Goal: Find specific page/section: Find specific page/section

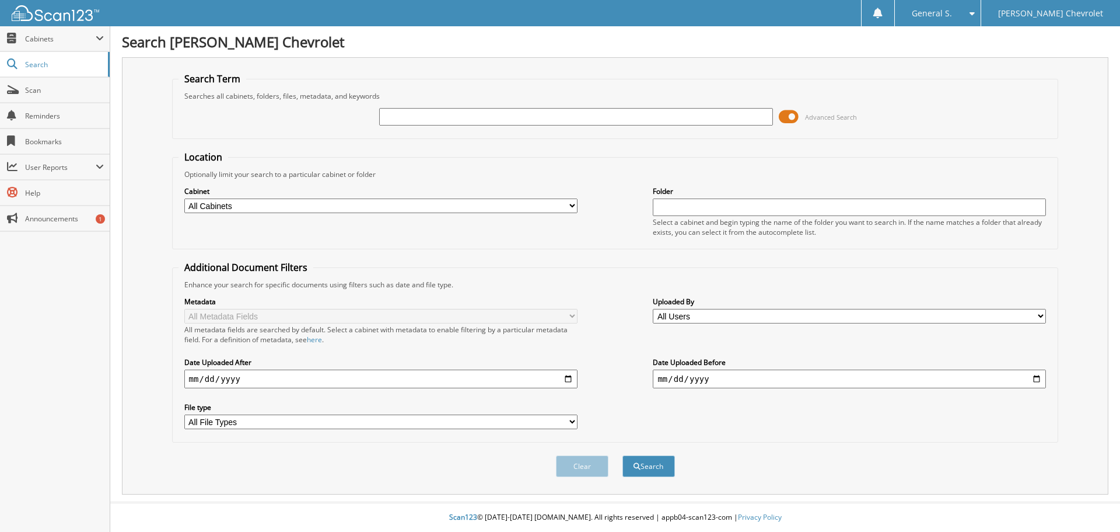
click at [419, 115] on input "text" at bounding box center [575, 117] width 393 height 18
type input "78323"
click at [623, 455] on button "Search" at bounding box center [649, 466] width 53 height 22
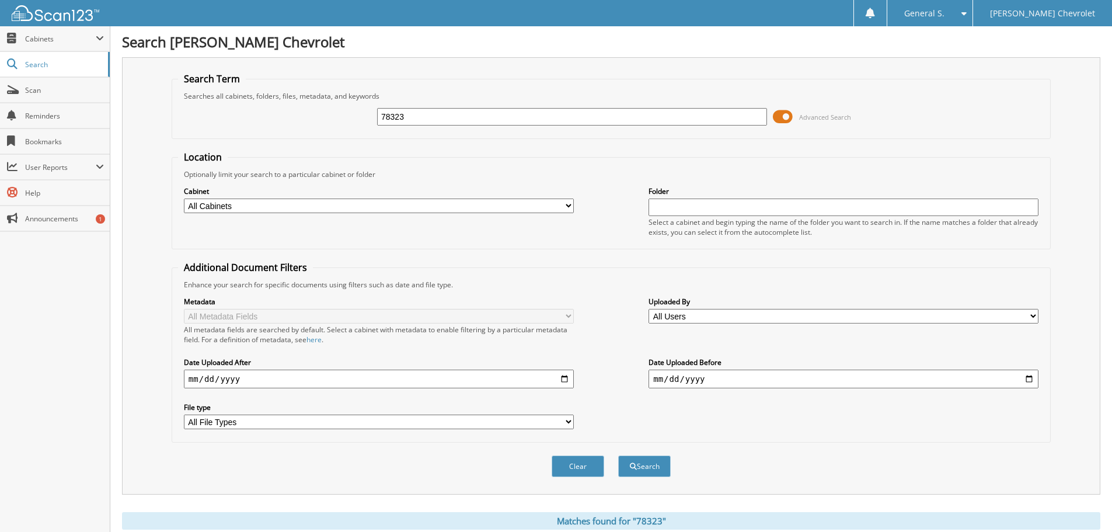
click at [568, 204] on select "All Cabinets ACCOUNTS PAYABLE DEAD DEALS PB CHEVY PARTS PB CHEVY SERVICE RO [GE…" at bounding box center [379, 205] width 390 height 15
select select "28050"
click at [184, 198] on select "All Cabinets ACCOUNTS PAYABLE DEAD DEALS PB CHEVY PARTS PB CHEVY SERVICE RO [GE…" at bounding box center [379, 205] width 390 height 15
click at [655, 468] on button "Search" at bounding box center [644, 466] width 53 height 22
click at [99, 39] on span at bounding box center [100, 38] width 8 height 9
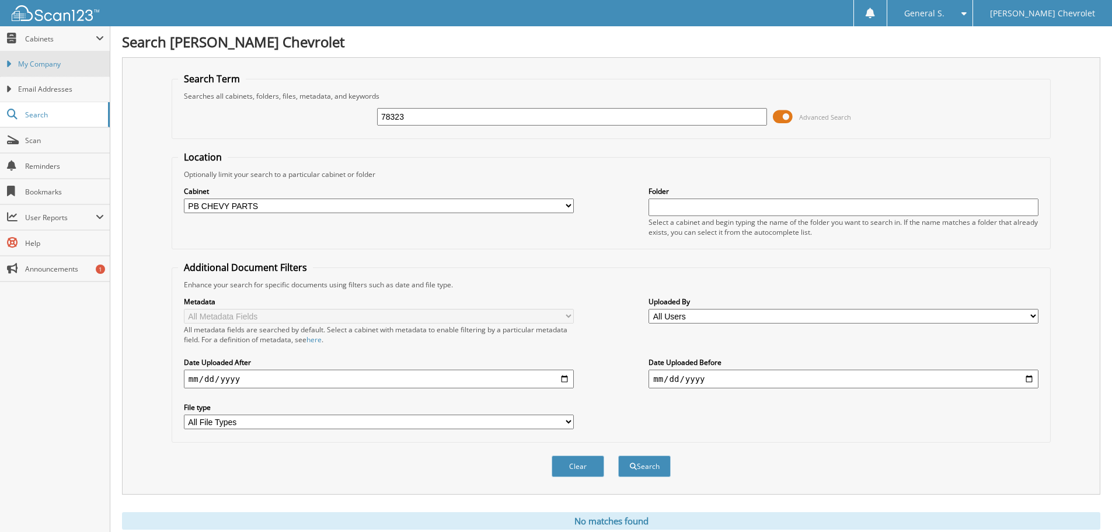
click at [82, 62] on span "My Company" at bounding box center [61, 64] width 86 height 11
